Goal: Book appointment/travel/reservation

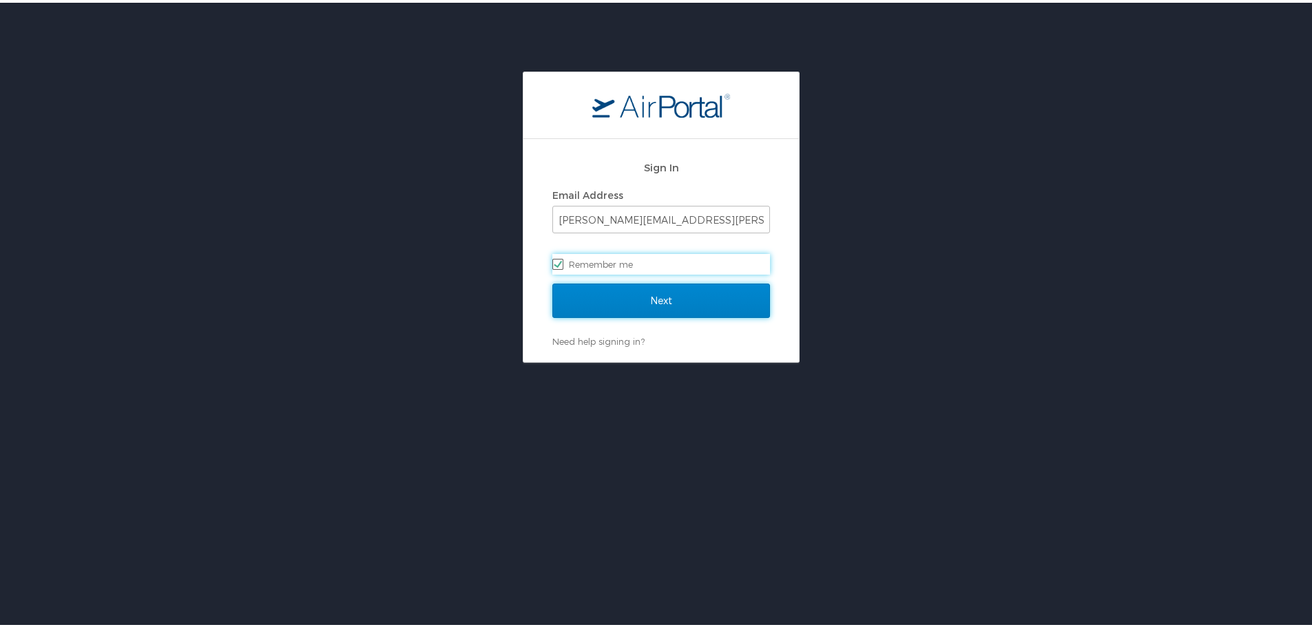
click at [611, 302] on input "Next" at bounding box center [661, 298] width 218 height 34
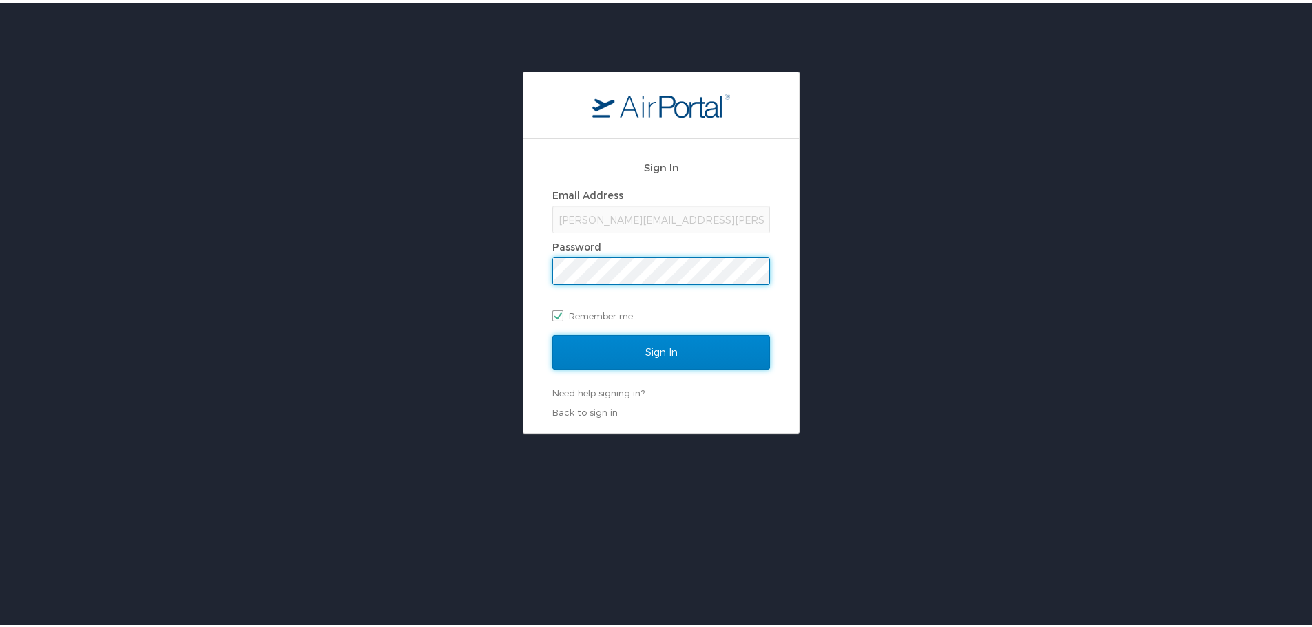
click at [625, 346] on input "Sign In" at bounding box center [661, 350] width 218 height 34
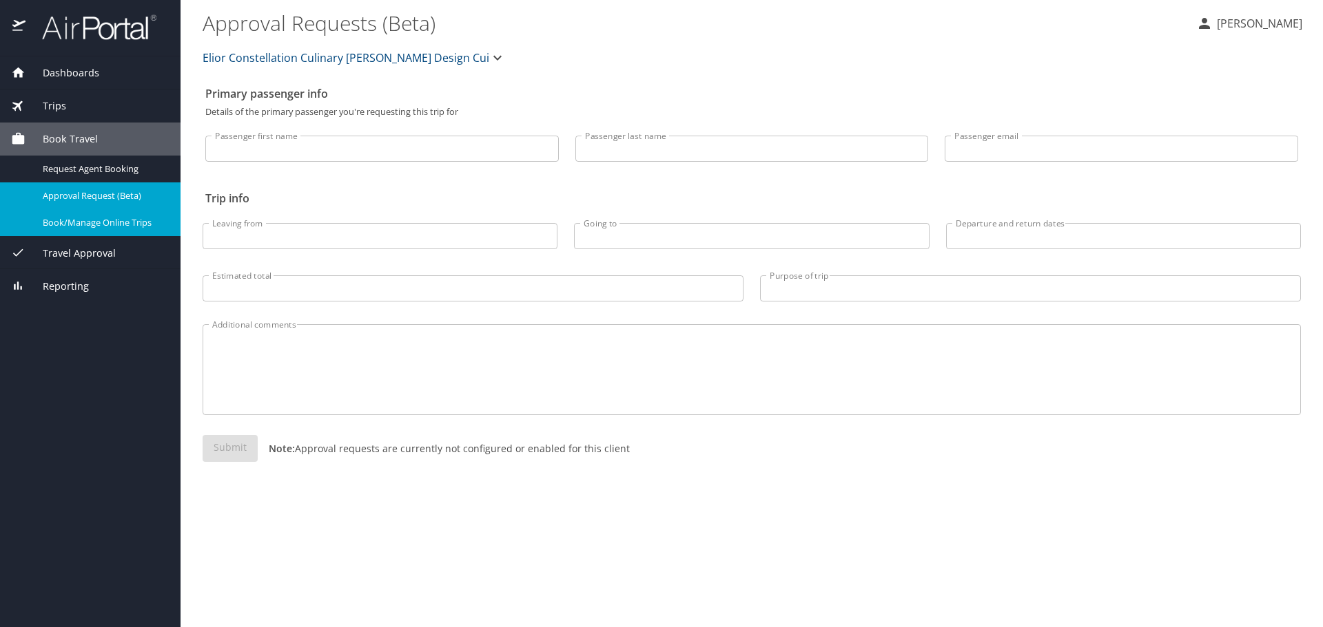
click at [130, 225] on span "Book/Manage Online Trips" at bounding box center [103, 222] width 121 height 13
